Goal: Task Accomplishment & Management: Manage account settings

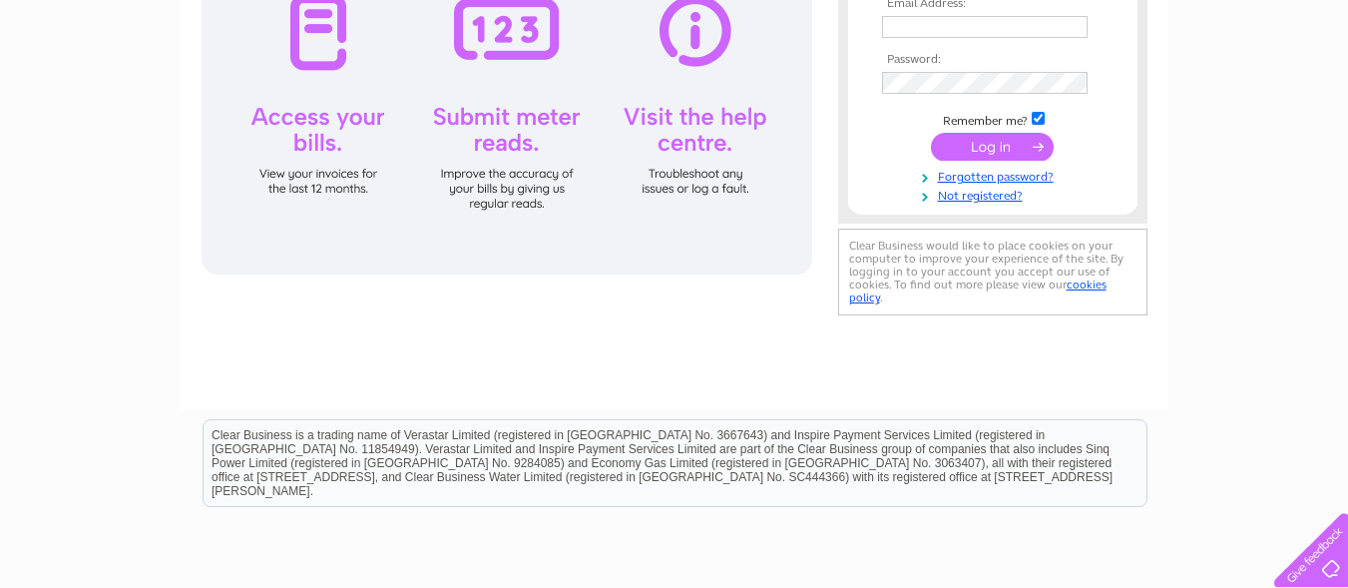
type input "[EMAIL_ADDRESS][DOMAIN_NAME]"
click at [981, 137] on input "submit" at bounding box center [992, 147] width 123 height 28
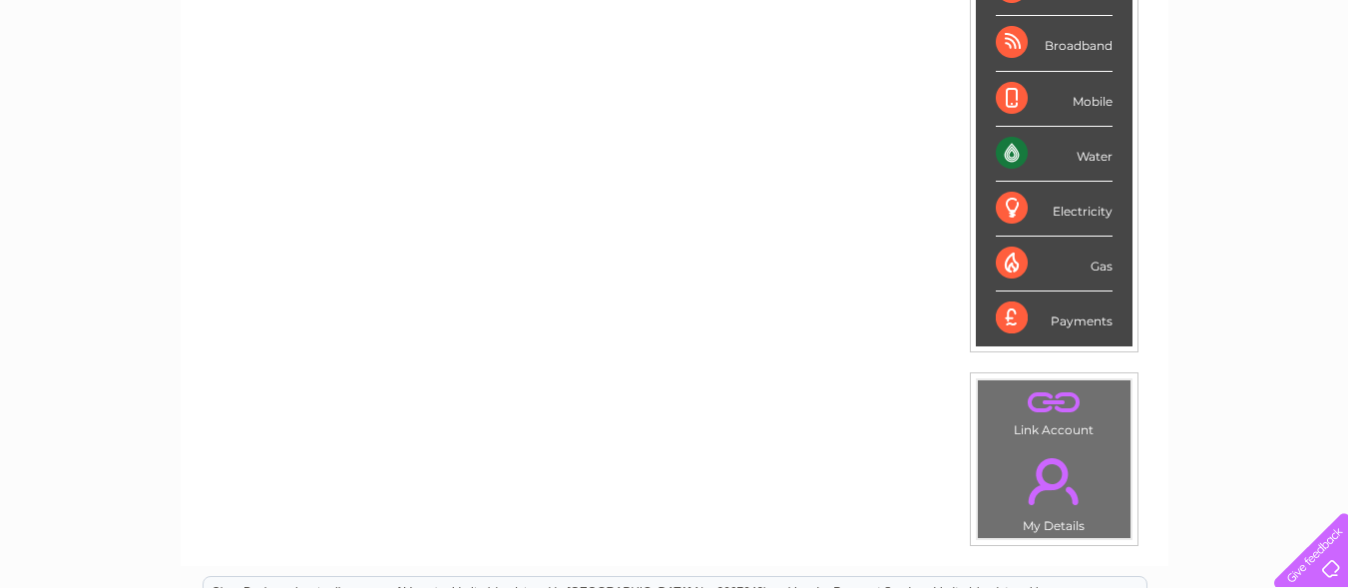
scroll to position [399, 0]
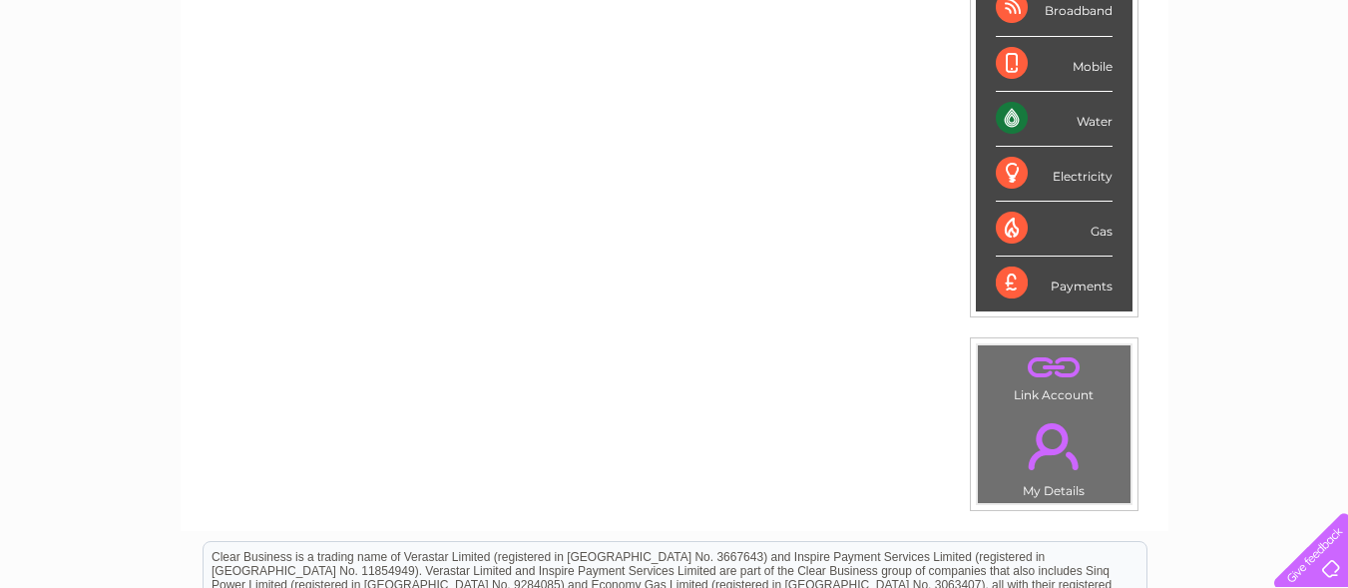
click at [1010, 283] on div "Payments" at bounding box center [1054, 283] width 117 height 54
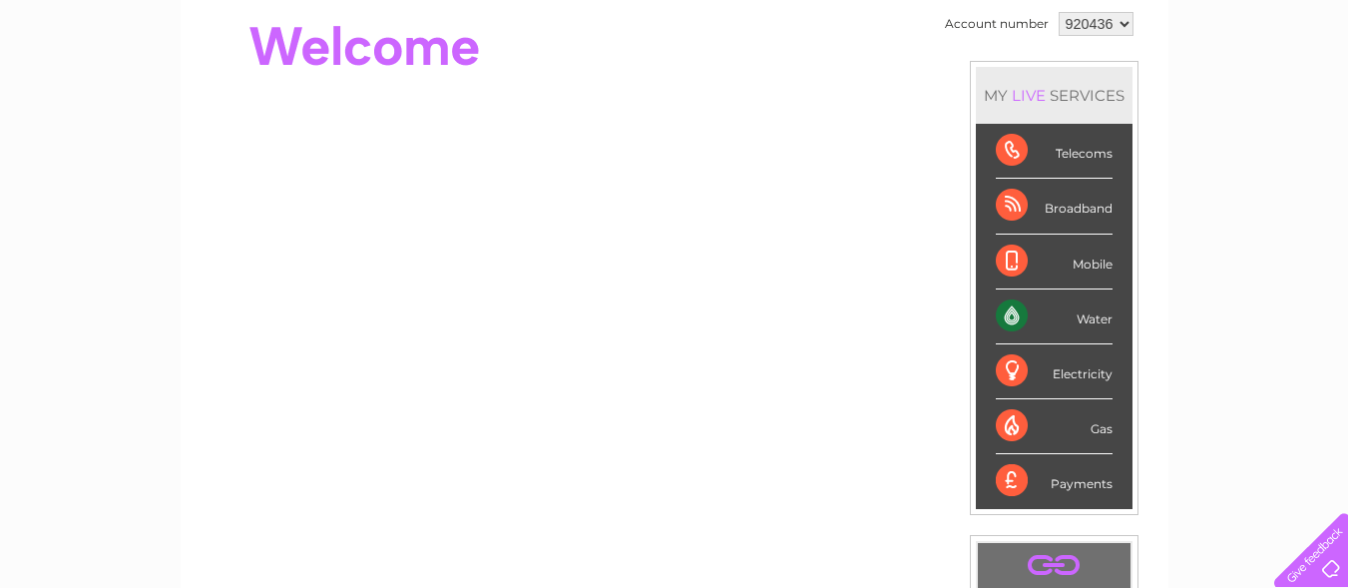
scroll to position [0, 0]
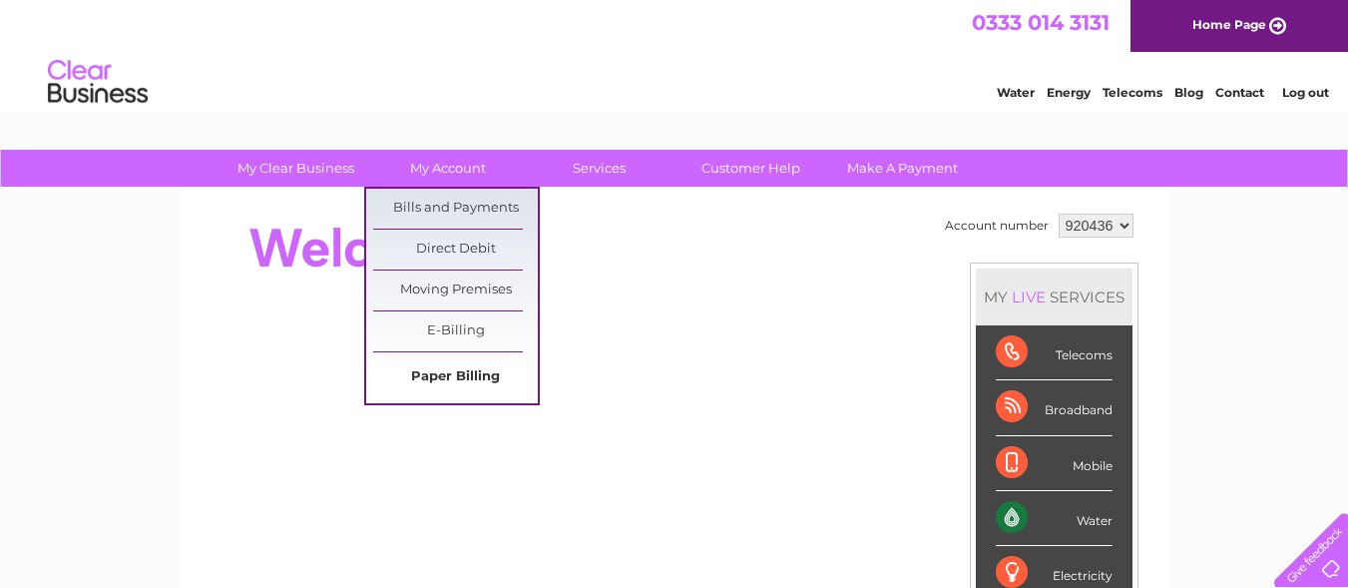
click at [437, 373] on link "Paper Billing" at bounding box center [455, 377] width 165 height 40
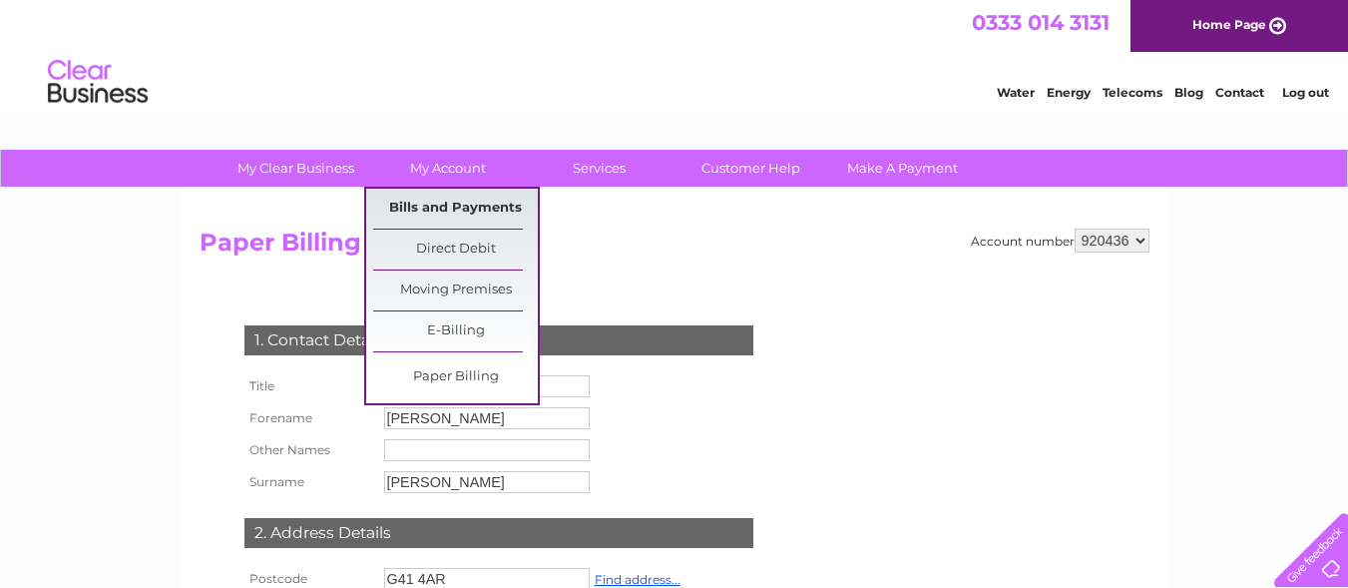
click at [450, 200] on link "Bills and Payments" at bounding box center [455, 209] width 165 height 40
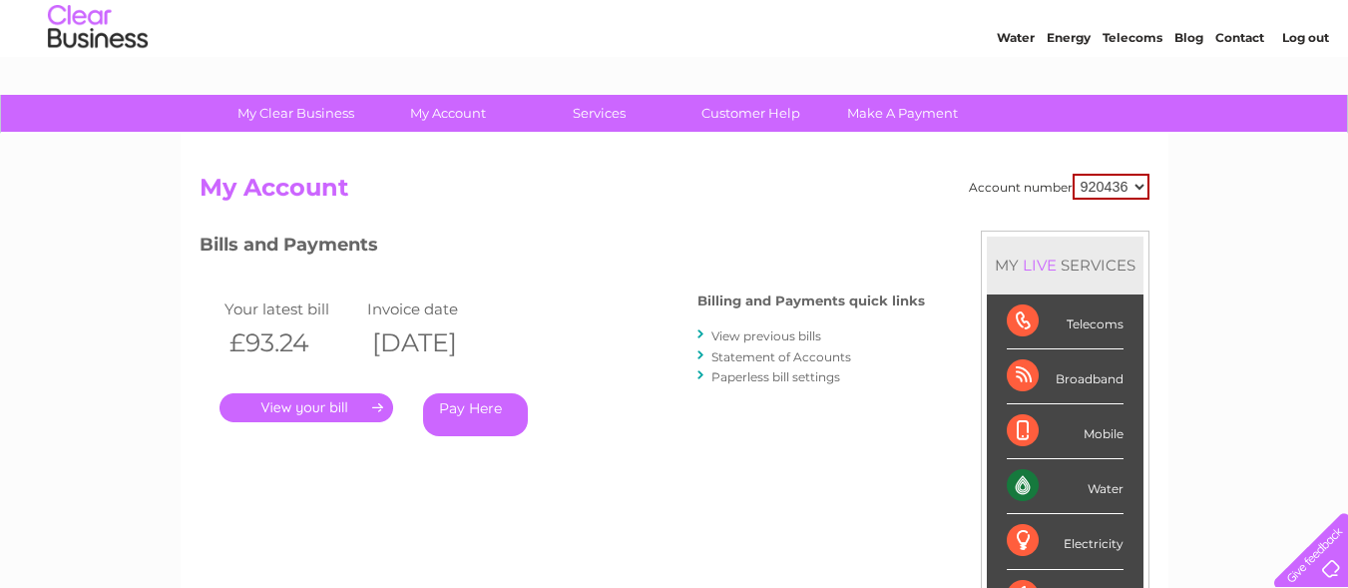
scroll to position [100, 0]
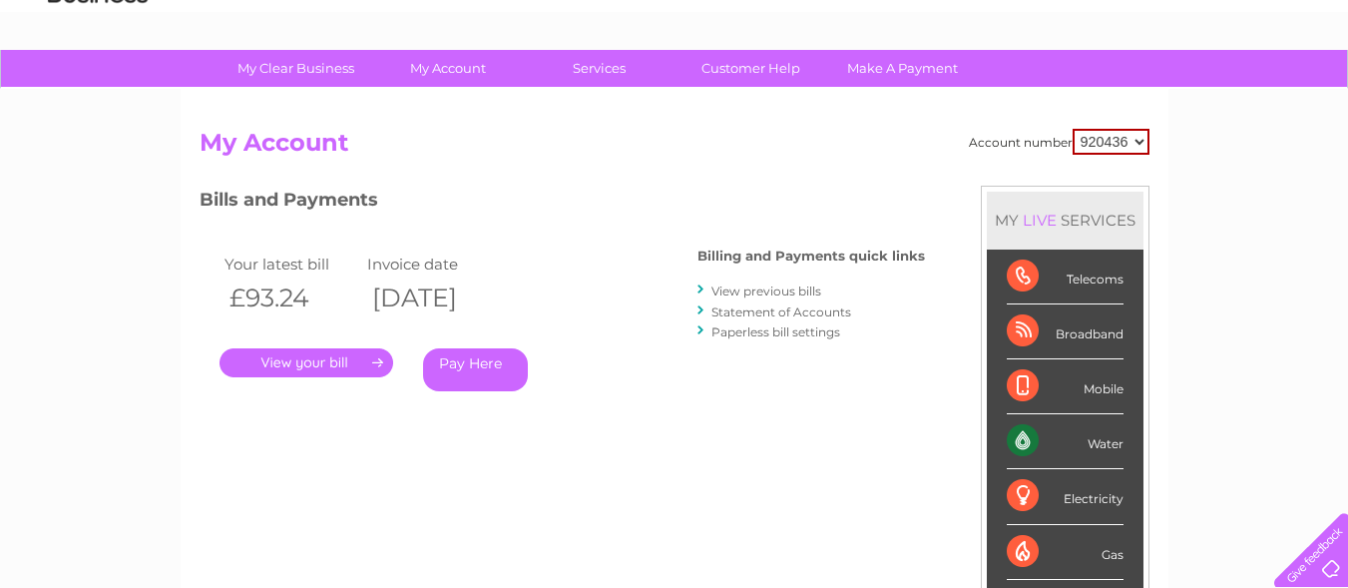
click at [345, 361] on link "." at bounding box center [307, 362] width 174 height 29
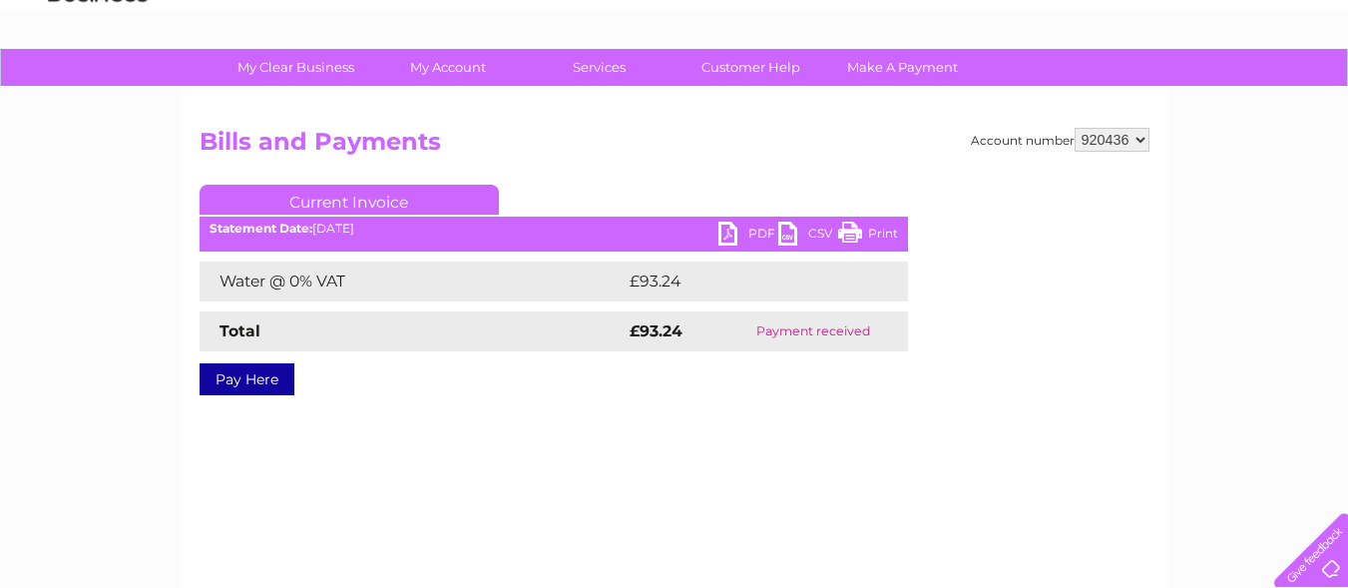
scroll to position [100, 0]
click at [743, 232] on link "PDF" at bounding box center [749, 237] width 60 height 29
